Goal: Register for event/course

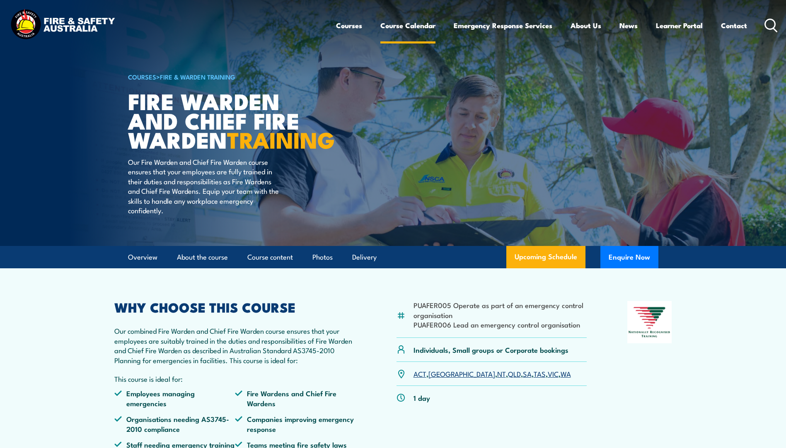
click at [407, 25] on link "Course Calendar" at bounding box center [407, 25] width 55 height 22
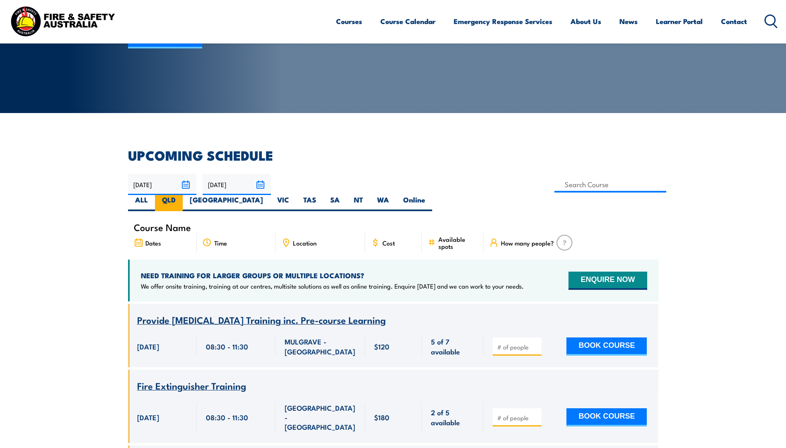
click at [183, 195] on label "QLD" at bounding box center [169, 203] width 28 height 16
click at [181, 195] on input "QLD" at bounding box center [178, 197] width 5 height 5
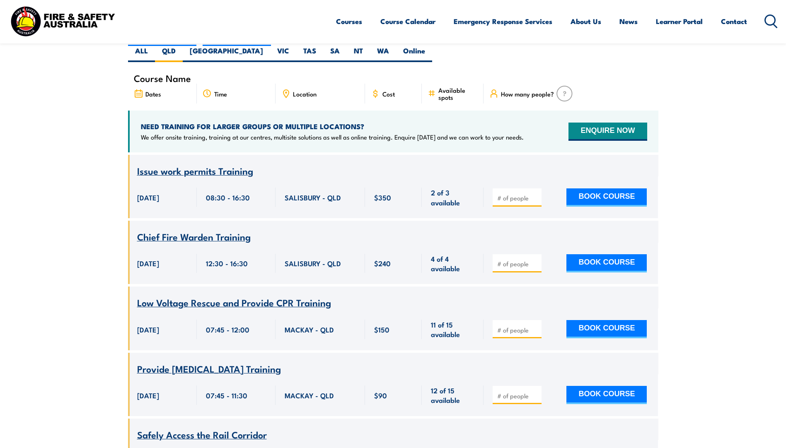
scroll to position [108, 0]
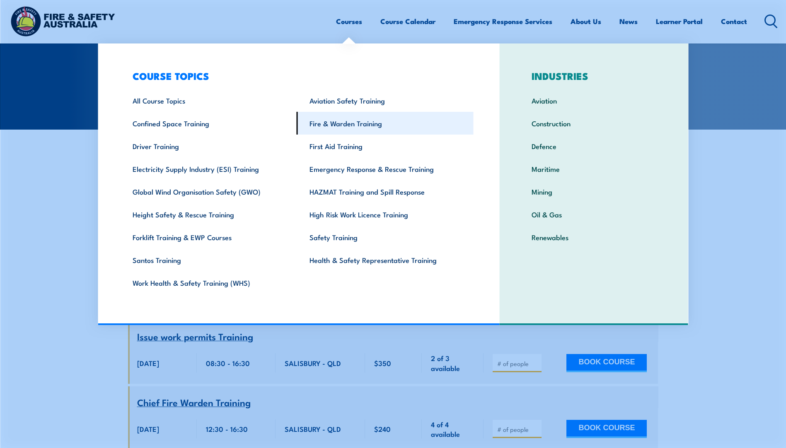
click at [345, 120] on link "Fire & Warden Training" at bounding box center [385, 123] width 177 height 23
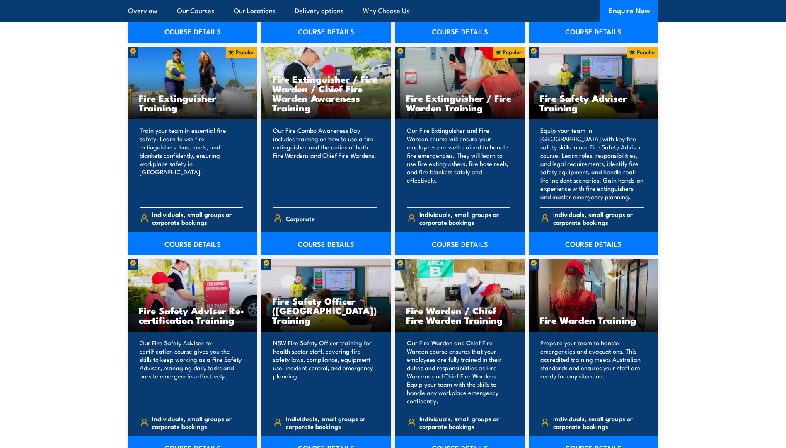
scroll to position [911, 0]
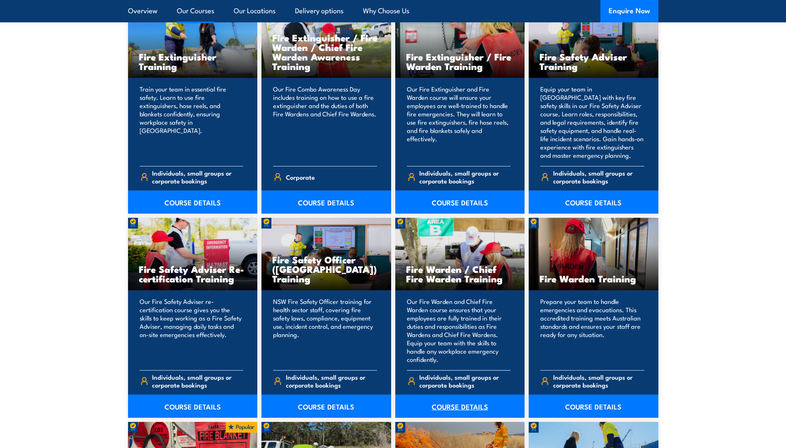
click at [457, 406] on link "COURSE DETAILS" at bounding box center [460, 406] width 130 height 23
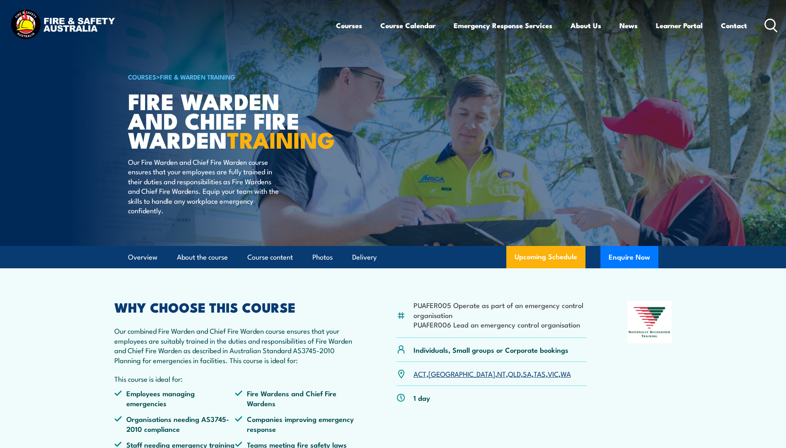
click at [508, 379] on link "QLD" at bounding box center [514, 374] width 13 height 10
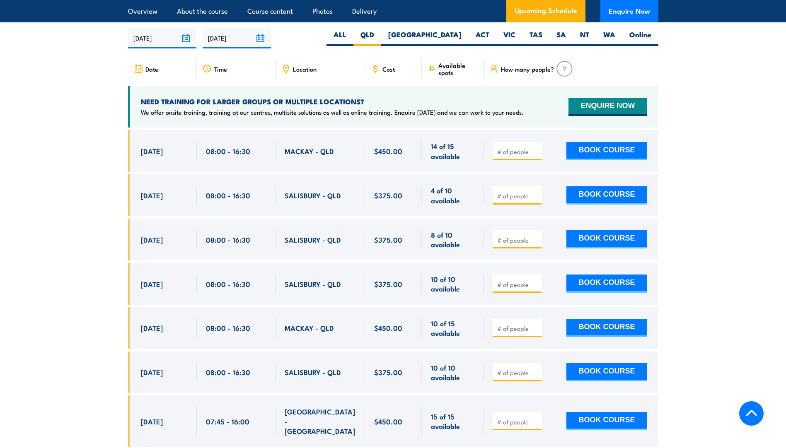
click at [292, 194] on span "SALISBURY - QLD" at bounding box center [313, 196] width 56 height 10
click at [182, 114] on div "NEED TRAINING FOR LARGER GROUPS OR MULTIPLE LOCATIONS? We offer onsite training…" at bounding box center [393, 107] width 530 height 42
drag, startPoint x: 230, startPoint y: 109, endPoint x: 244, endPoint y: 108, distance: 14.1
click at [244, 108] on p "We offer onsite training, training at our centres, multisite solutions as well …" at bounding box center [332, 112] width 383 height 8
drag, startPoint x: 244, startPoint y: 108, endPoint x: 345, endPoint y: 109, distance: 101.5
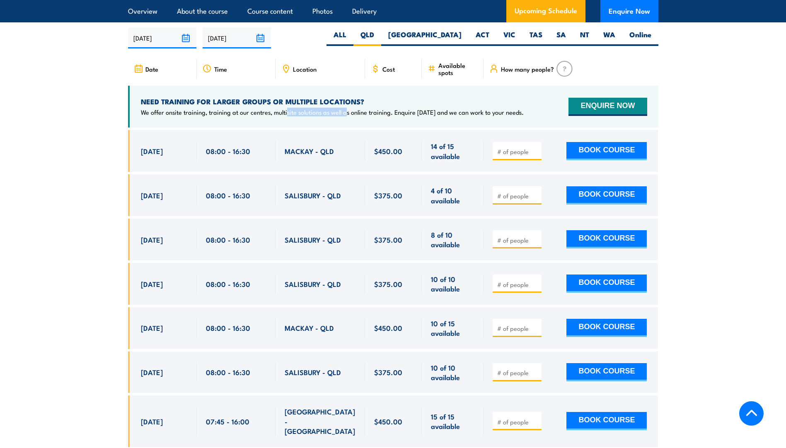
click at [345, 109] on p "We offer onsite training, training at our centres, multisite solutions as well …" at bounding box center [332, 112] width 383 height 8
drag, startPoint x: 345, startPoint y: 109, endPoint x: 446, endPoint y: 109, distance: 100.7
click at [446, 109] on p "We offer onsite training, training at our centres, multisite solutions as well …" at bounding box center [332, 112] width 383 height 8
